Goal: Information Seeking & Learning: Learn about a topic

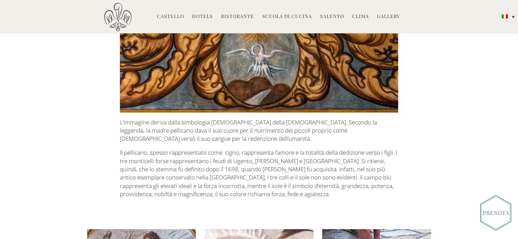
scroll to position [1498, 0]
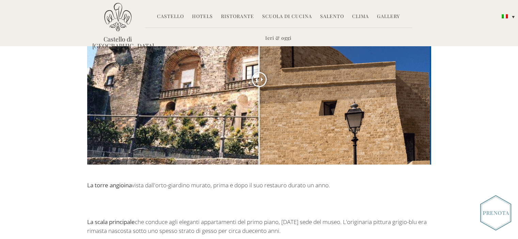
scroll to position [306, 0]
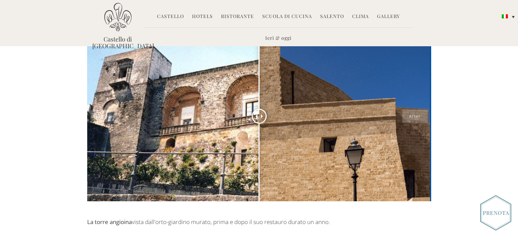
click at [415, 104] on div at bounding box center [259, 116] width 344 height 170
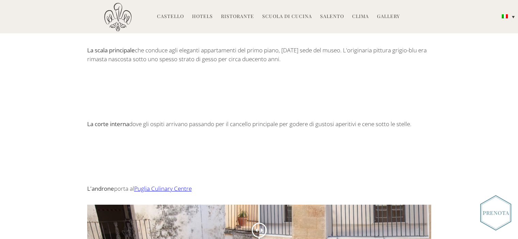
scroll to position [545, 0]
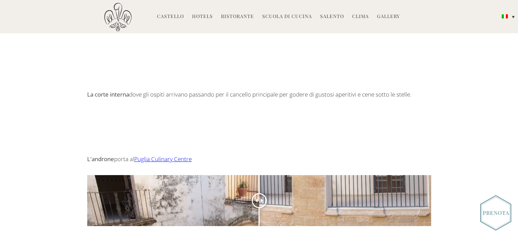
click at [254, 199] on span at bounding box center [255, 201] width 4 height 4
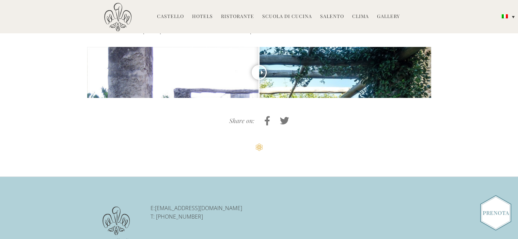
scroll to position [1429, 0]
